Goal: Transaction & Acquisition: Obtain resource

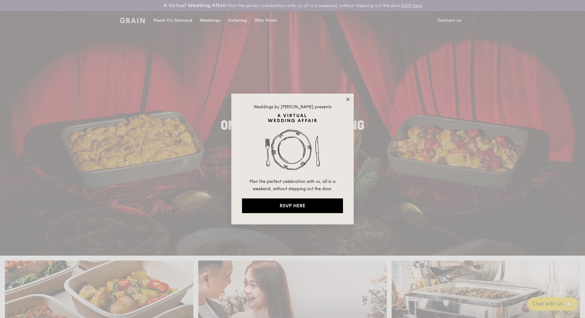
click at [349, 99] on icon at bounding box center [347, 99] width 3 height 3
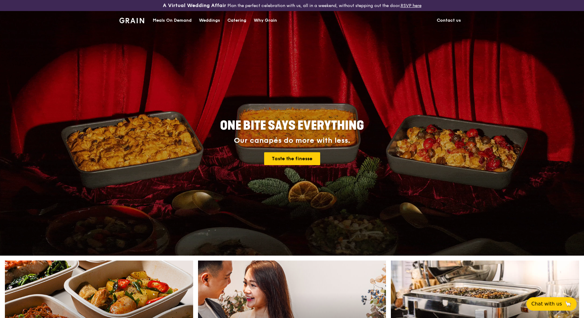
click at [236, 23] on div "Catering" at bounding box center [237, 20] width 19 height 18
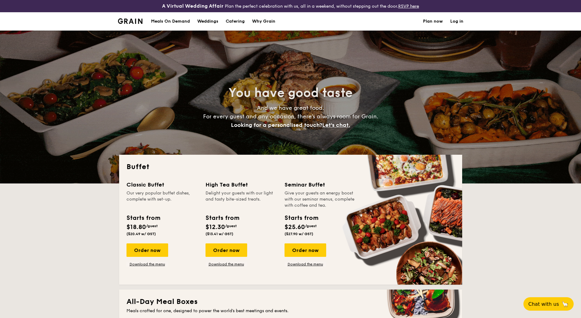
select select
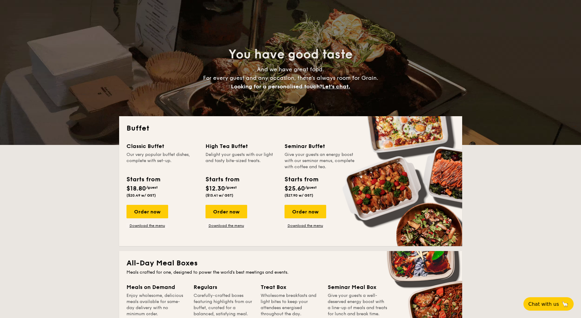
scroll to position [61, 0]
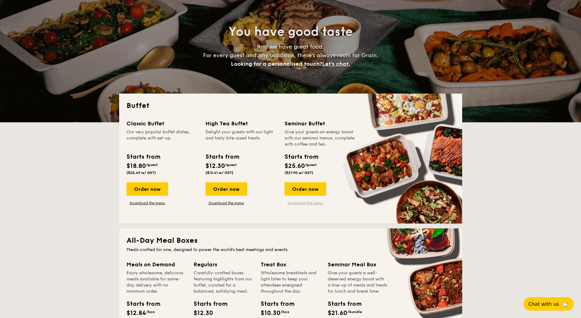
click at [302, 203] on link "Download the menu" at bounding box center [305, 203] width 42 height 5
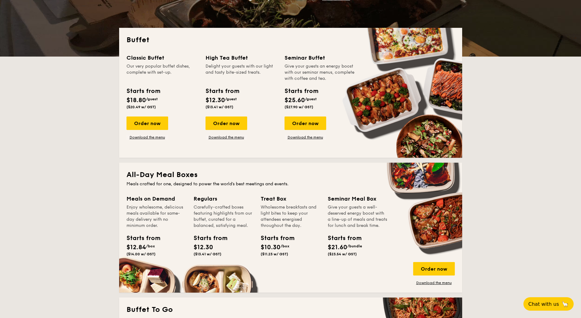
scroll to position [184, 0]
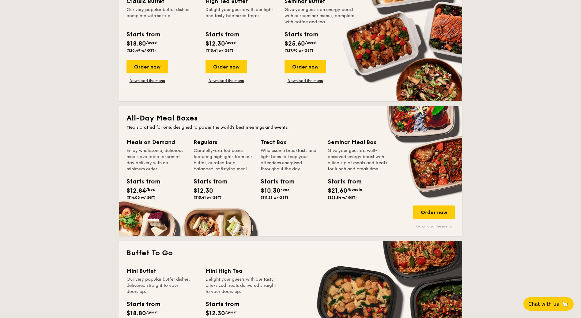
click at [427, 225] on link "Download the menu" at bounding box center [434, 226] width 42 height 5
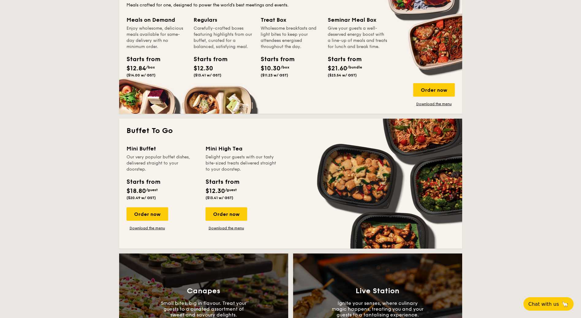
click at [226, 231] on div "Mini Buffet Our very popular buffet dishes, delivered straight to your doorstep…" at bounding box center [290, 193] width 328 height 97
click at [227, 229] on link "Download the menu" at bounding box center [226, 228] width 42 height 5
click at [162, 229] on link "Download the menu" at bounding box center [147, 228] width 42 height 5
